Goal: Transaction & Acquisition: Purchase product/service

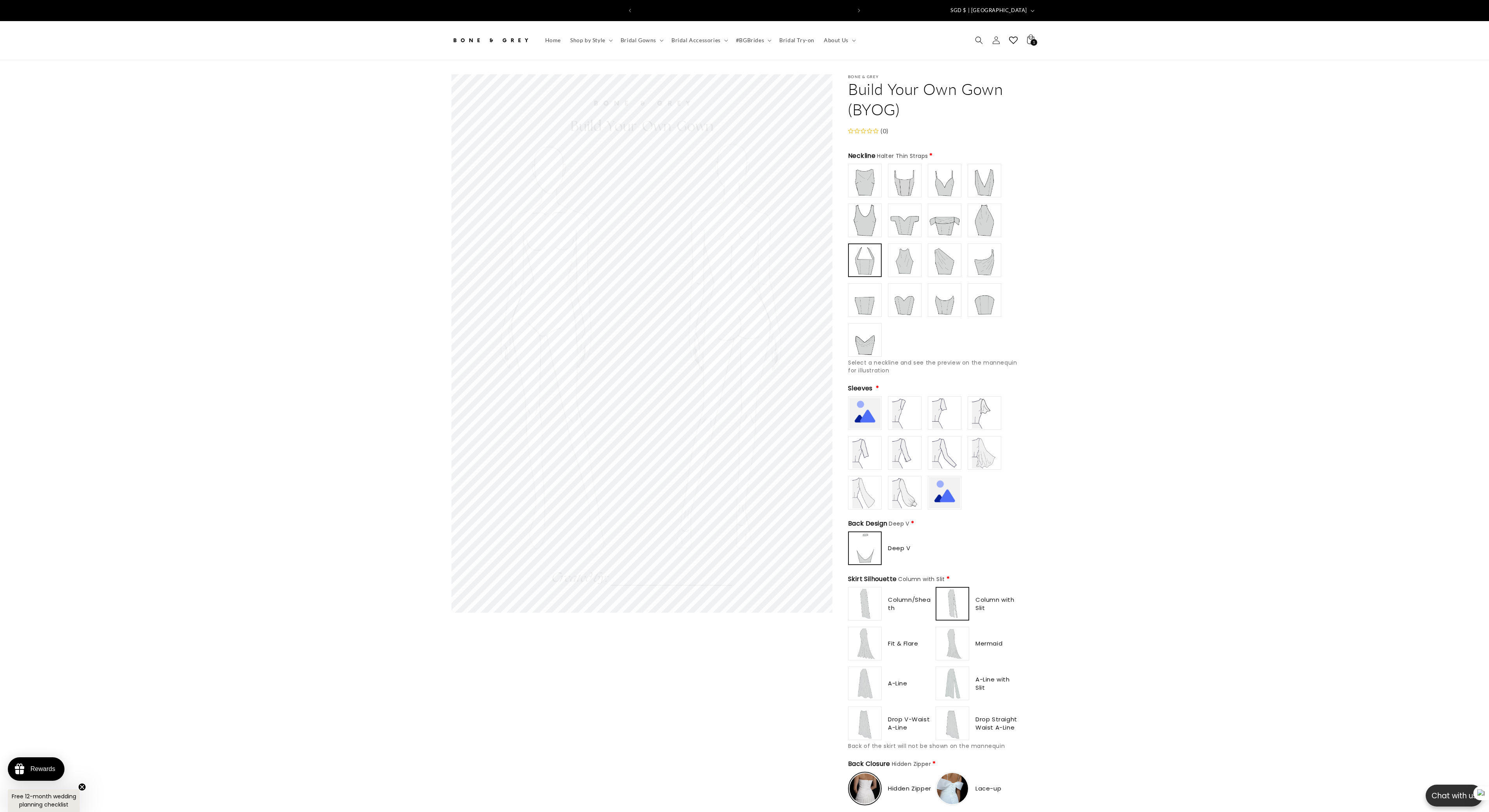
scroll to position [0, 430]
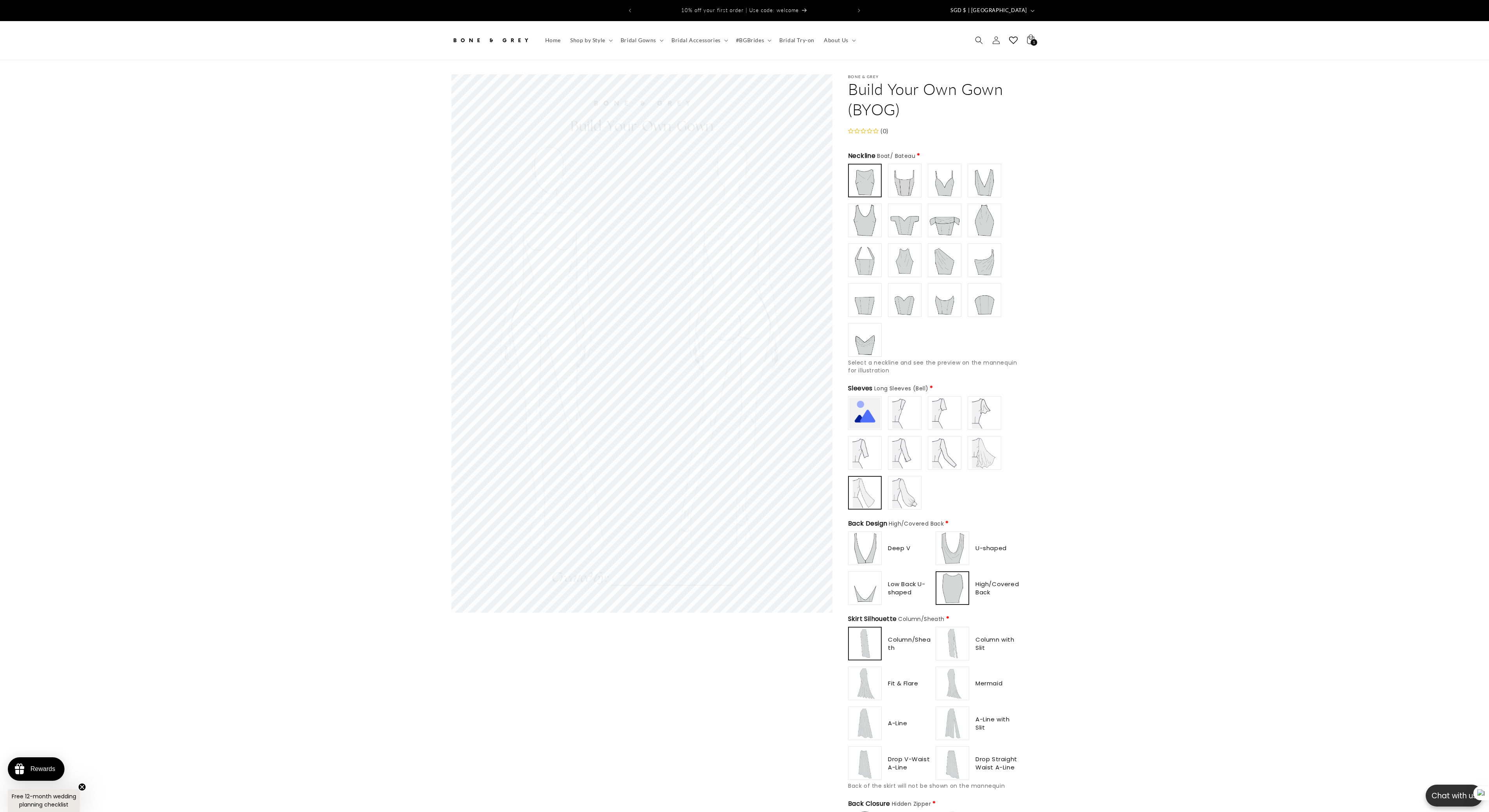
click at [1050, 442] on section "Skip to product information Open media 1 in modal 1 / of 1 Bone & Grey Build Yo…" at bounding box center [744, 807] width 625 height 1494
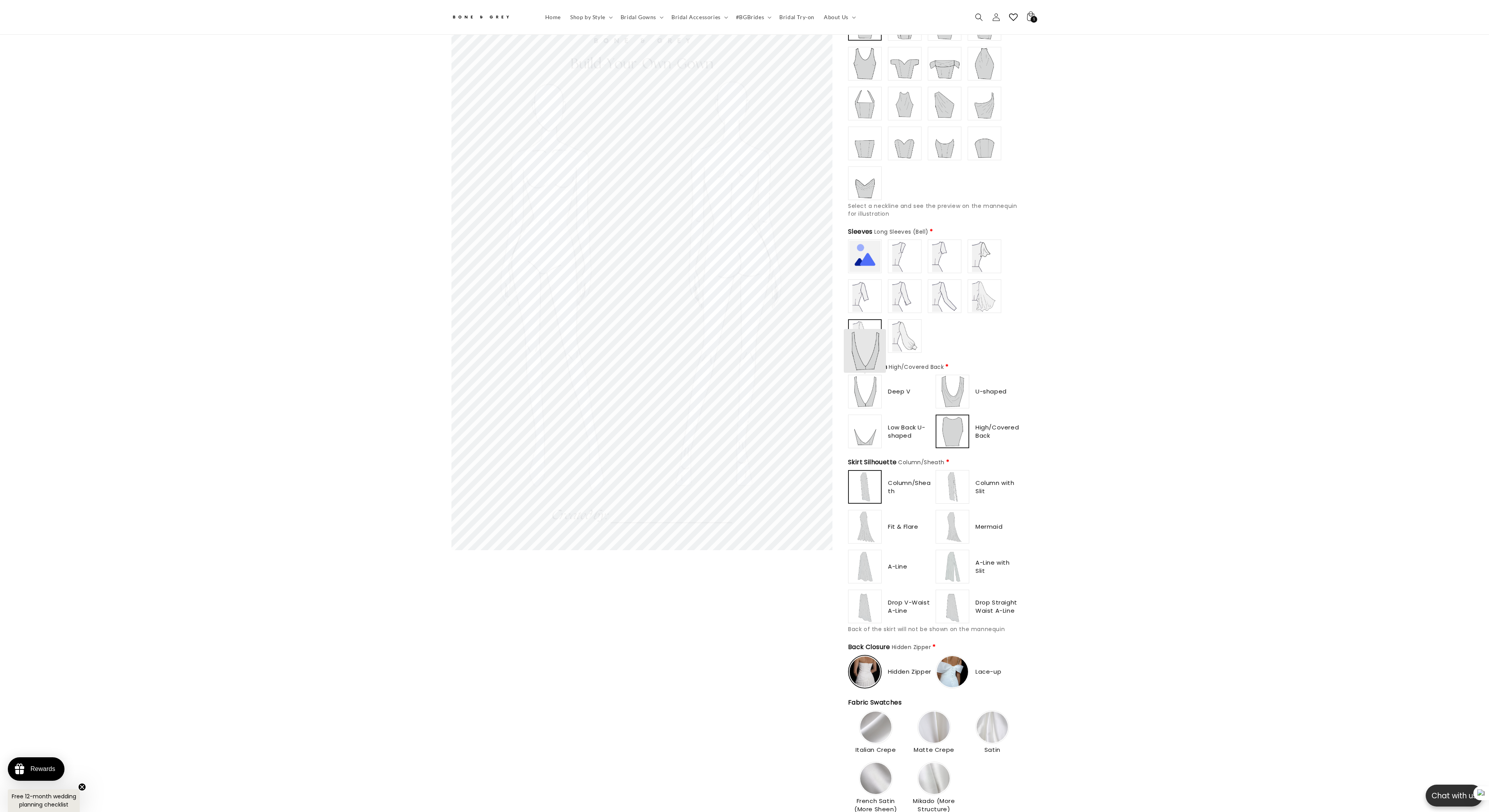
scroll to position [151, 0]
click at [865, 388] on img at bounding box center [865, 392] width 31 height 31
click at [951, 388] on img at bounding box center [953, 392] width 31 height 31
click at [857, 431] on img at bounding box center [865, 432] width 31 height 31
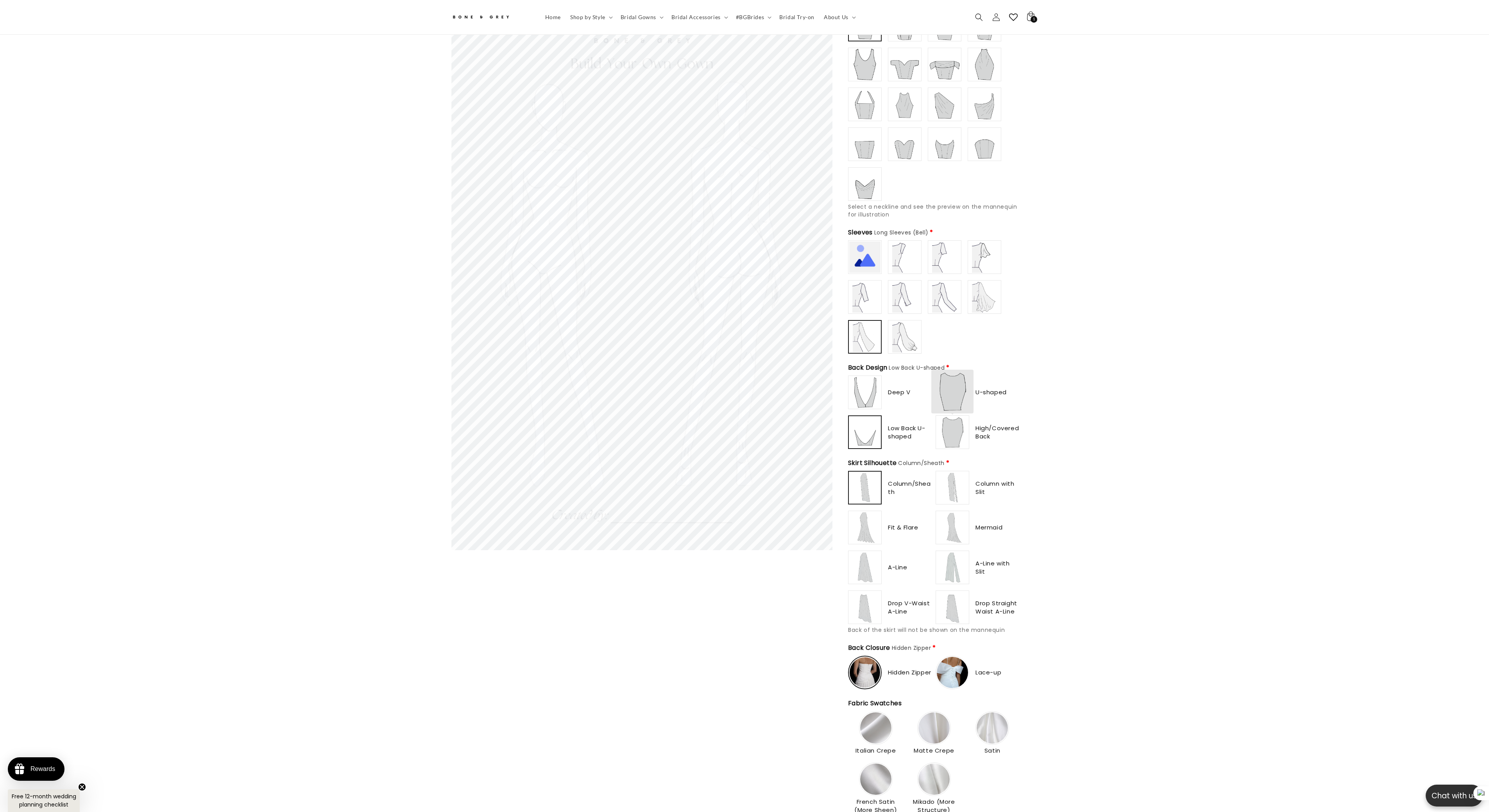
type input "**********"
click at [957, 427] on img at bounding box center [953, 432] width 31 height 31
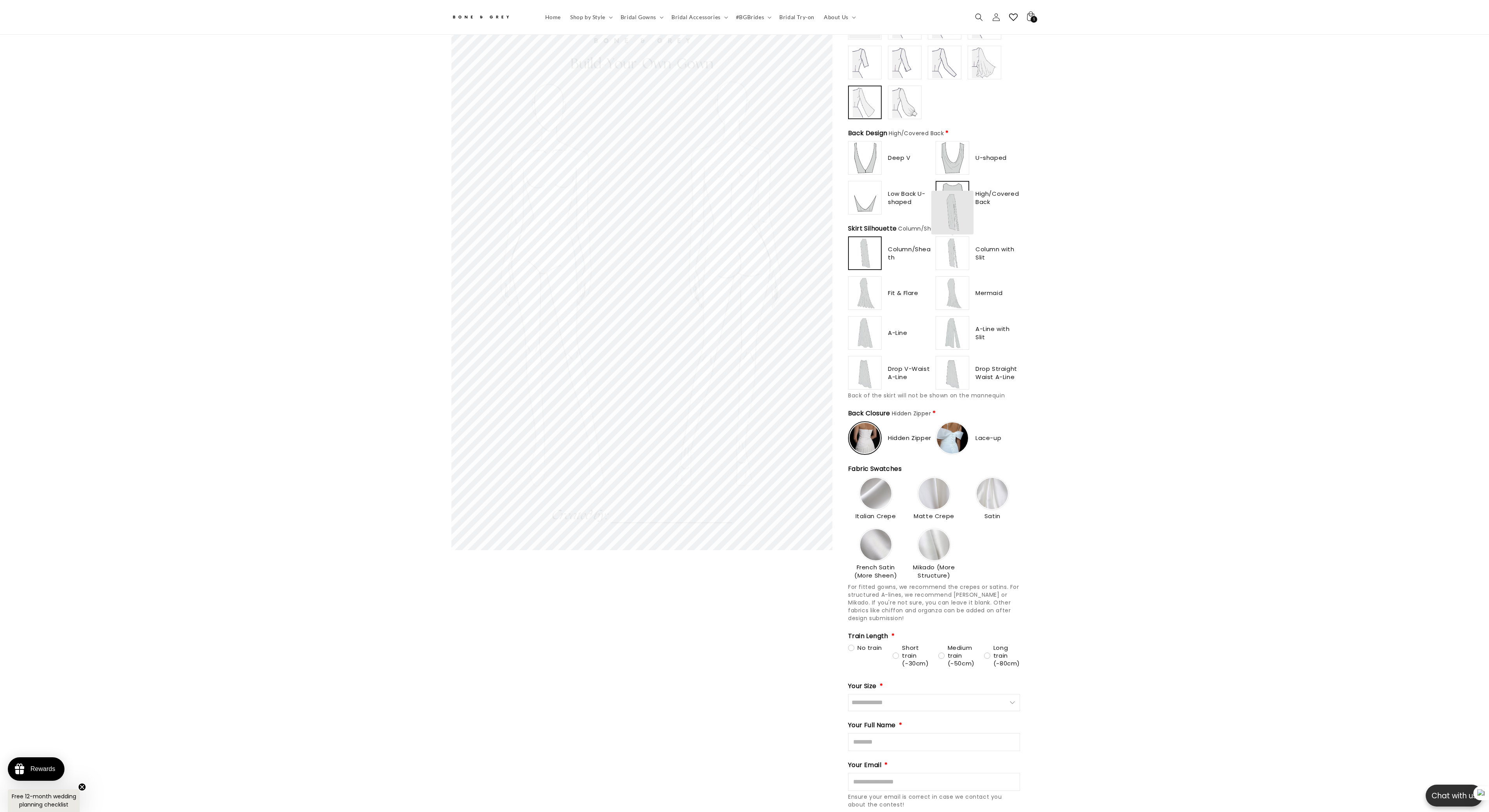
click at [961, 251] on img at bounding box center [953, 253] width 31 height 31
click at [867, 291] on img at bounding box center [865, 293] width 31 height 31
click at [952, 291] on img at bounding box center [953, 293] width 31 height 31
type input "**********"
click at [864, 246] on img at bounding box center [865, 253] width 31 height 31
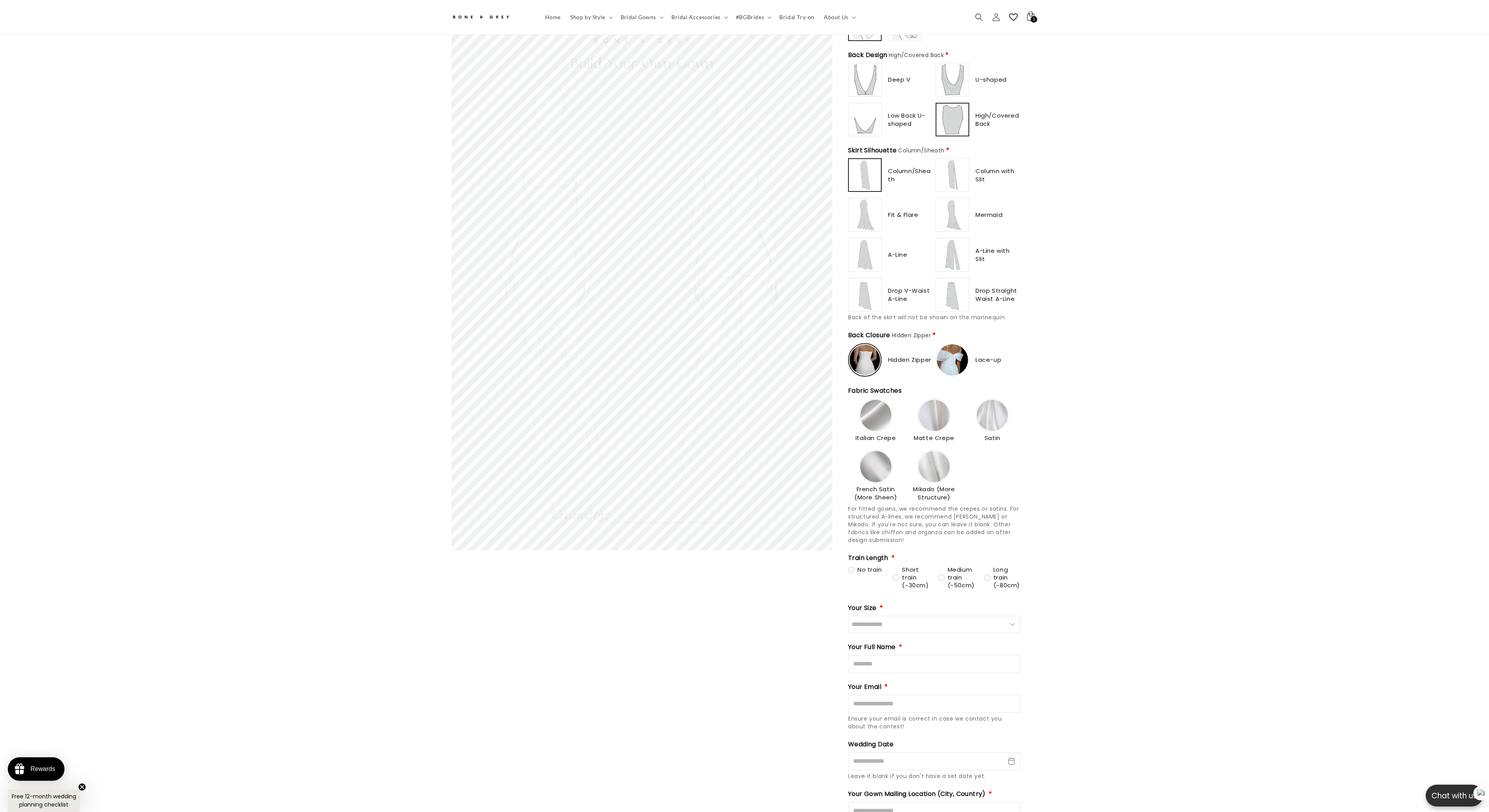
scroll to position [0, 430]
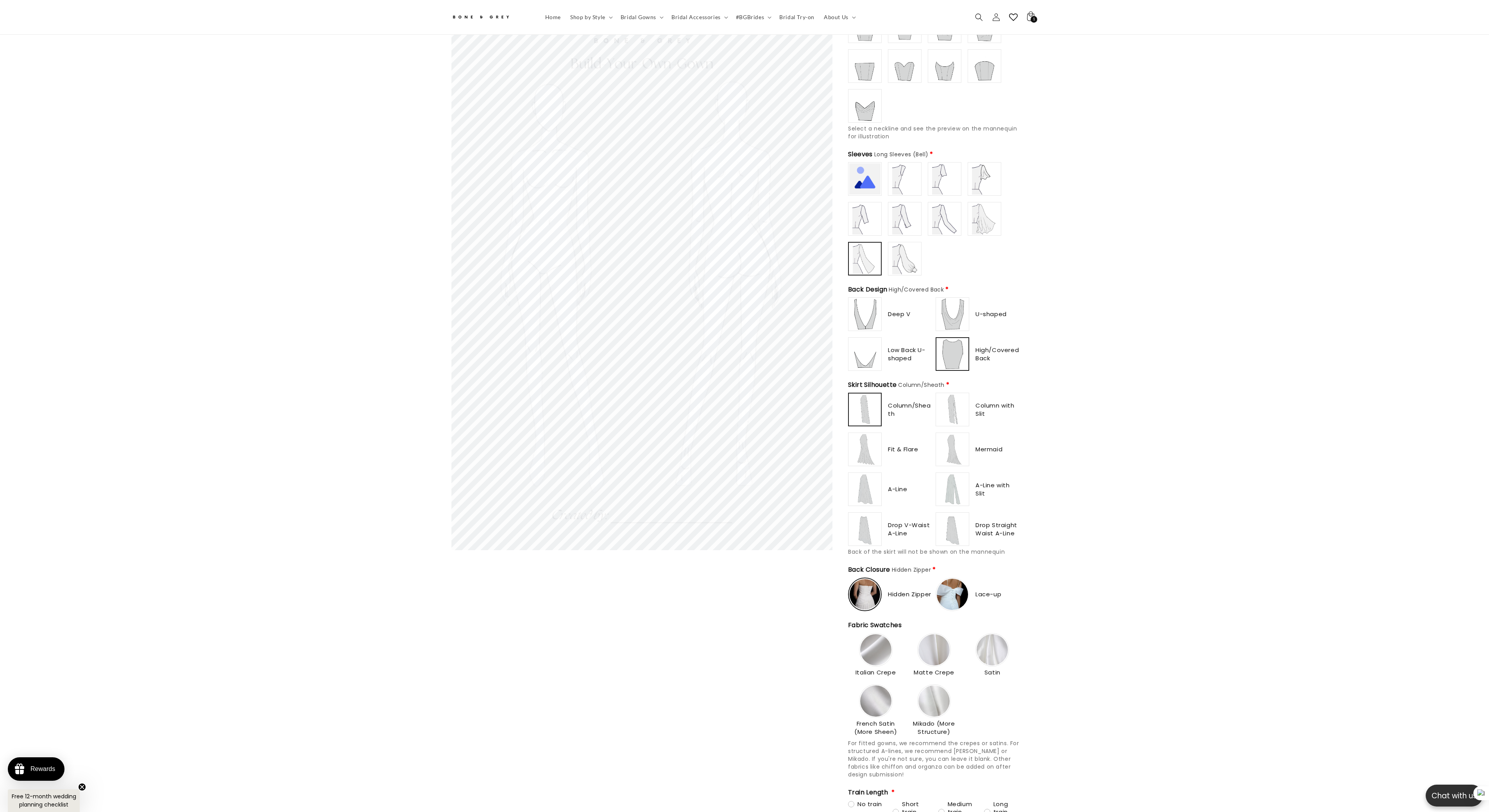
scroll to position [0, 215]
